Goal: Information Seeking & Learning: Learn about a topic

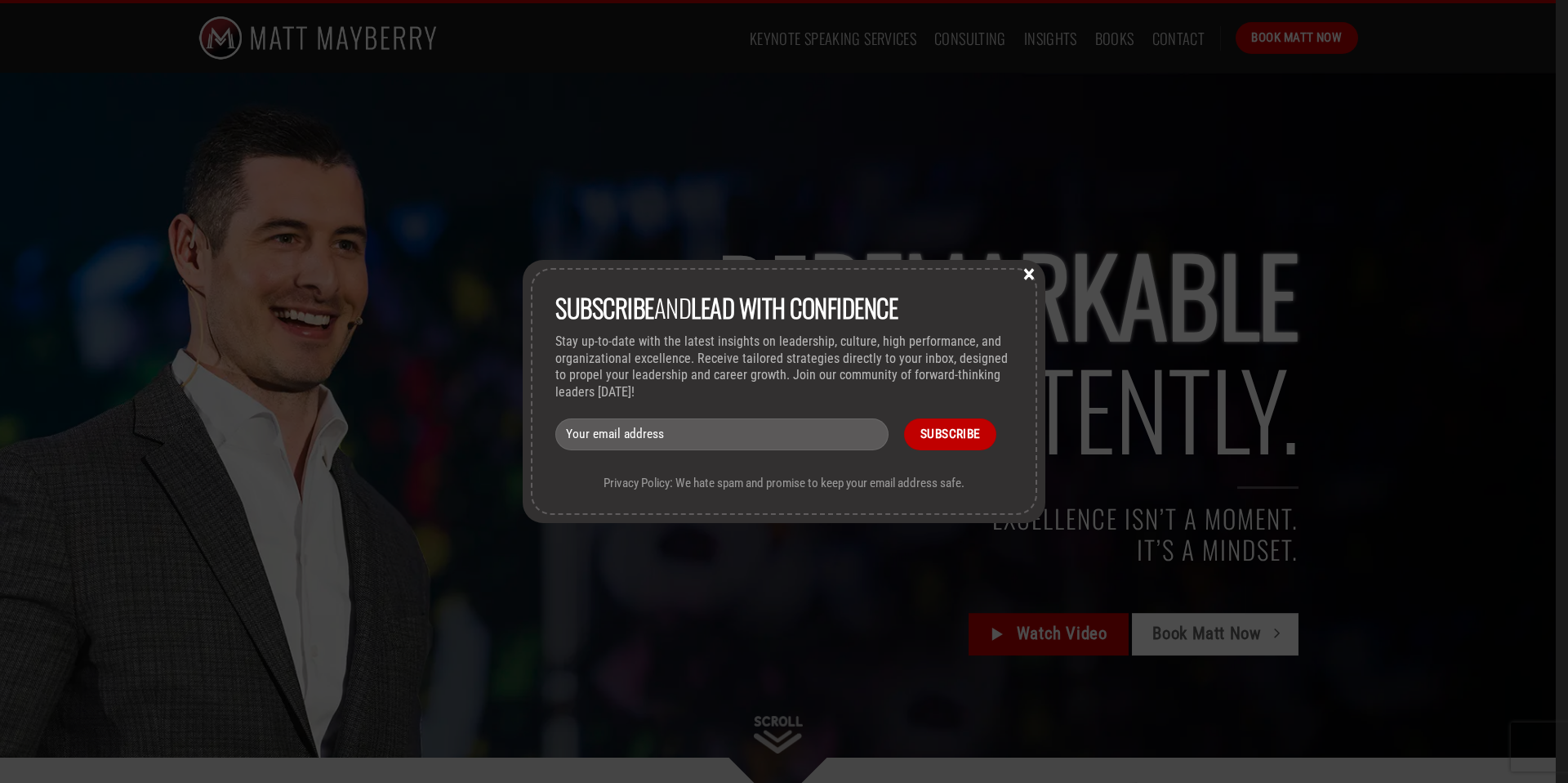
click at [1033, 269] on button "×" at bounding box center [1029, 273] width 25 height 15
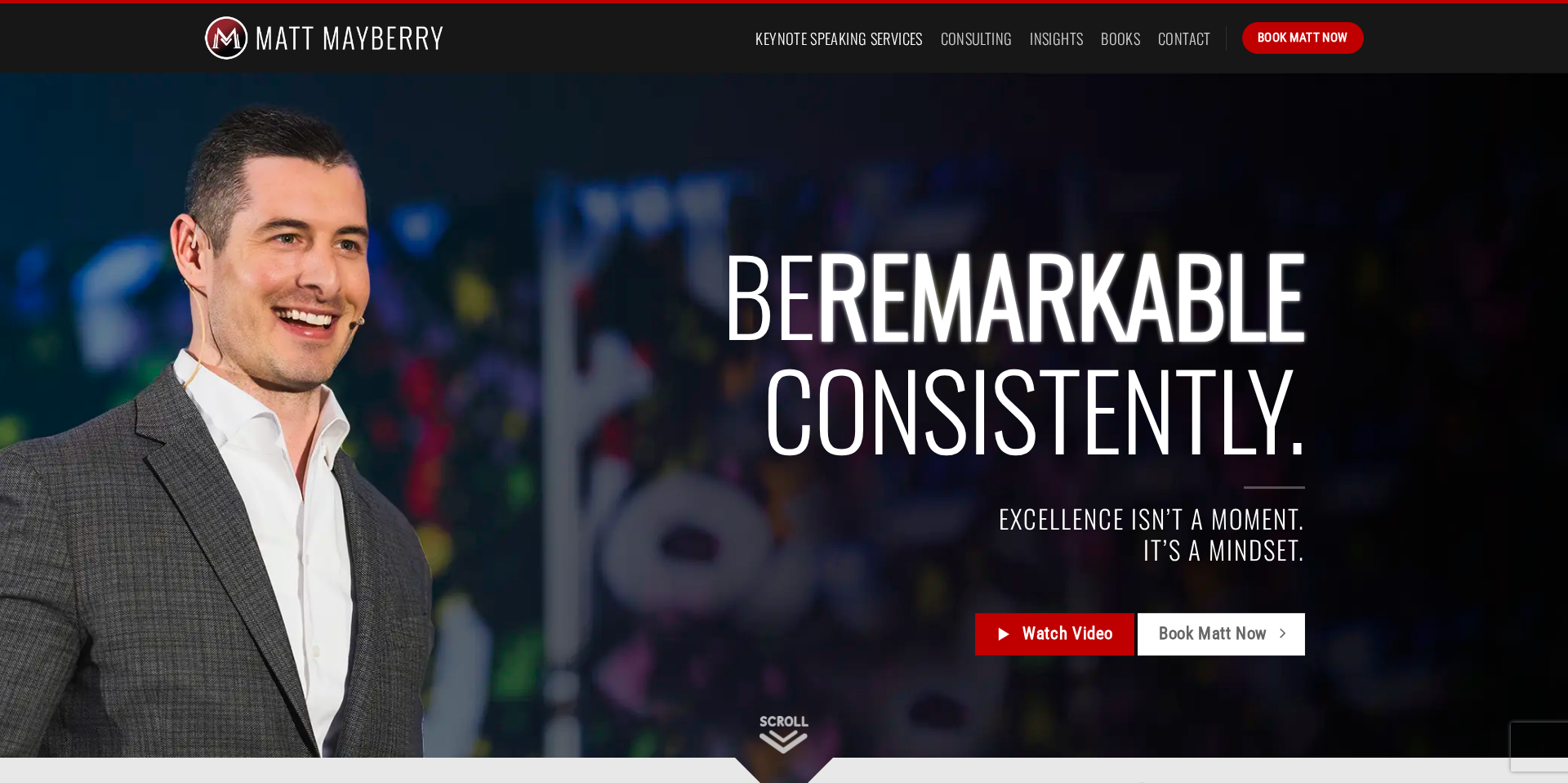
click at [841, 35] on link "Keynote Speaking Services" at bounding box center [839, 39] width 167 height 30
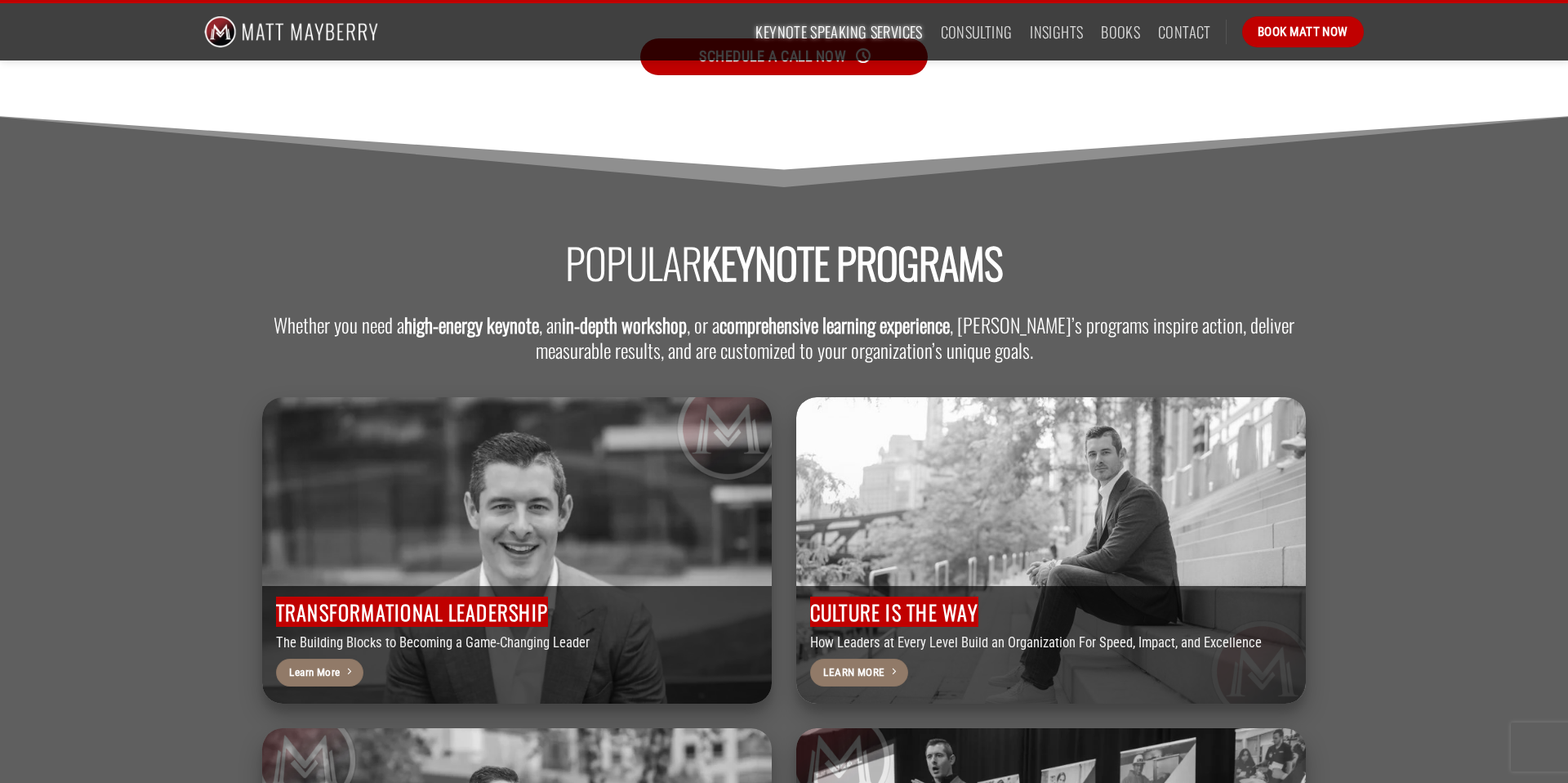
scroll to position [3765, 0]
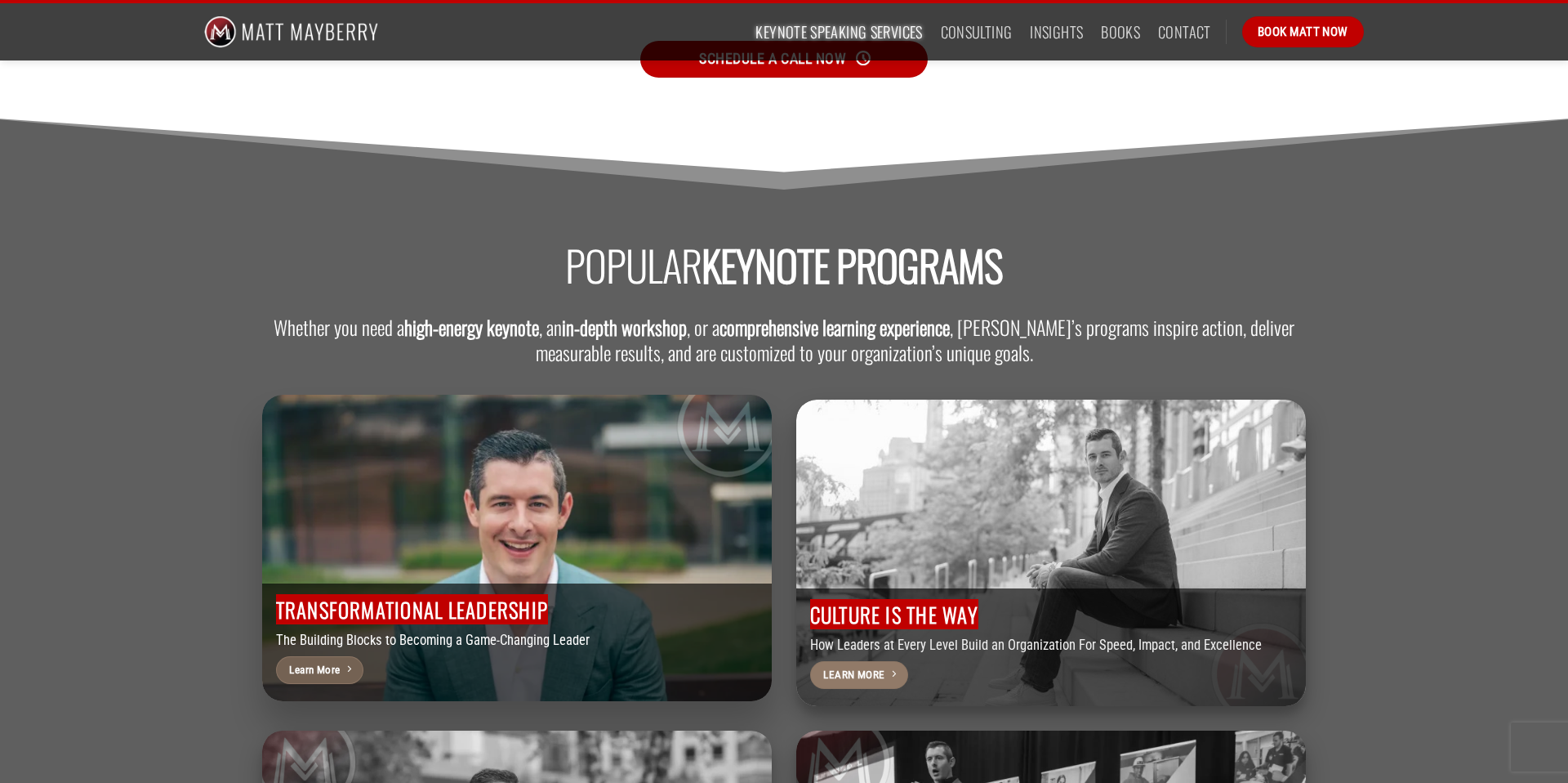
click at [329, 661] on span "Learn More" at bounding box center [315, 670] width 51 height 17
